Goal: Task Accomplishment & Management: Manage account settings

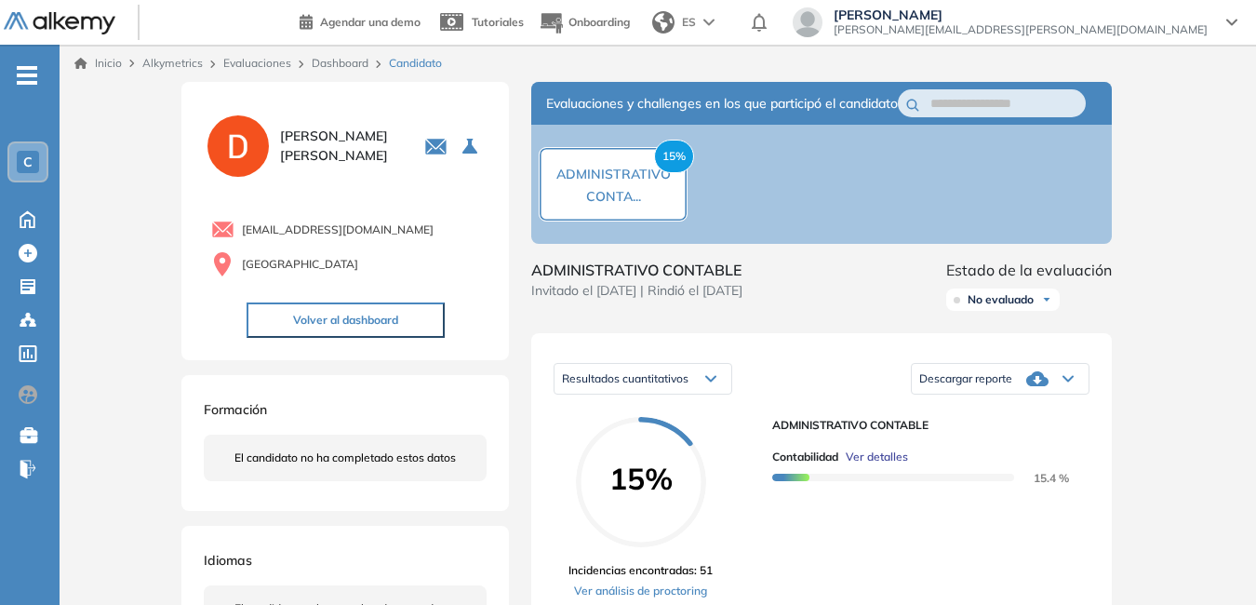
drag, startPoint x: 0, startPoint y: 0, endPoint x: 27, endPoint y: 66, distance: 71.3
click at [27, 66] on span "-" at bounding box center [27, 73] width 20 height 15
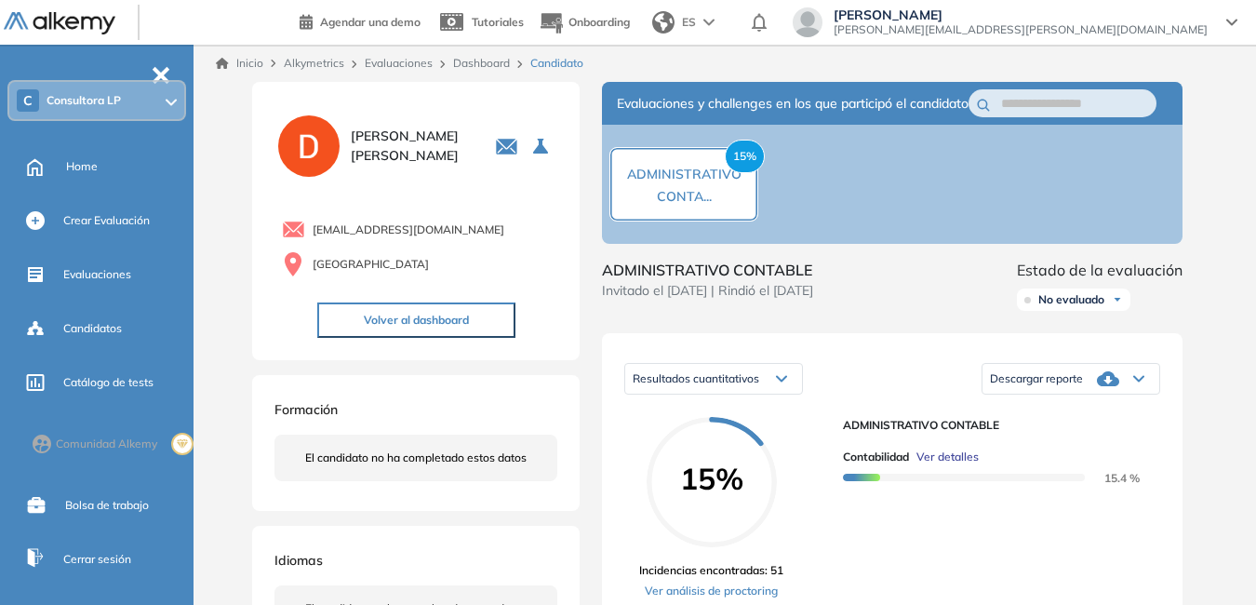
scroll to position [119, 0]
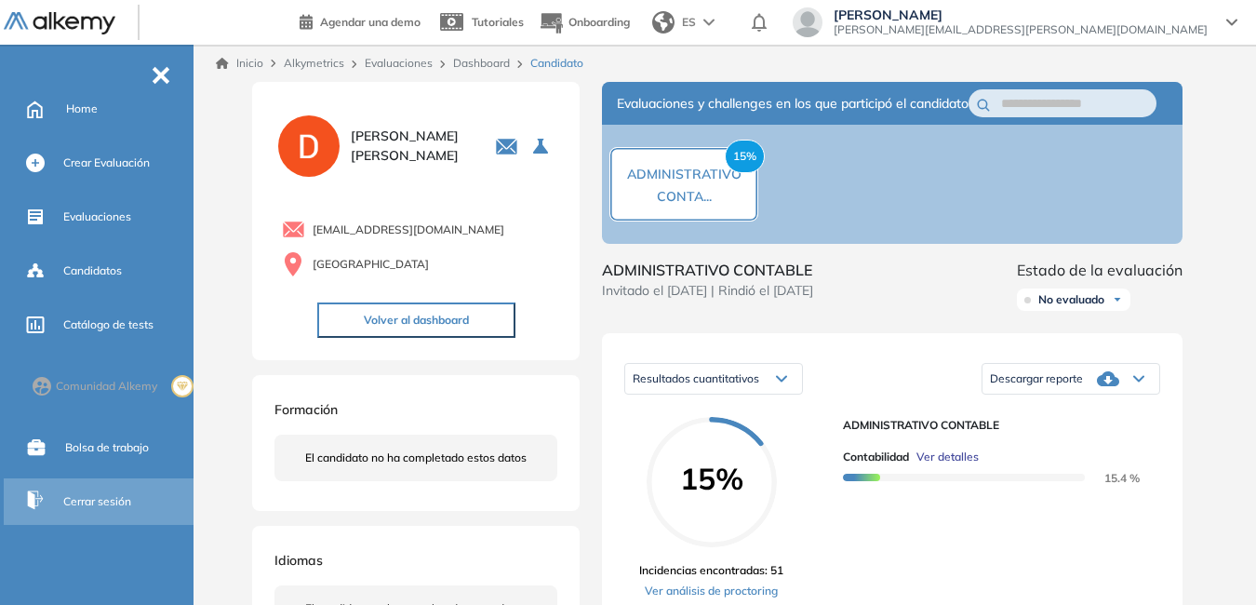
click at [87, 499] on span "Cerrar sesión" at bounding box center [97, 501] width 68 height 17
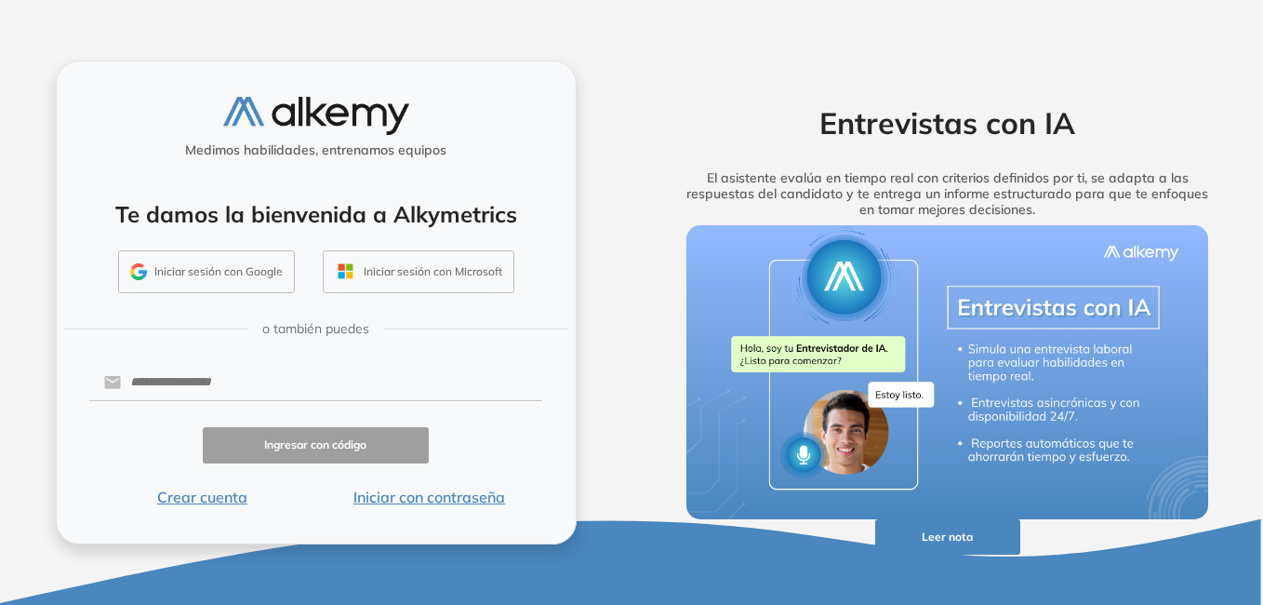
click at [955, 535] on button "Leer nota" at bounding box center [947, 537] width 145 height 36
